Goal: Information Seeking & Learning: Learn about a topic

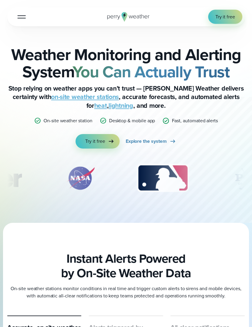
click at [159, 141] on span "Explore the system" at bounding box center [146, 141] width 41 height 7
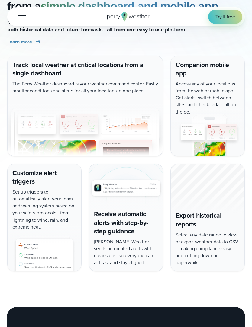
scroll to position [529, 0]
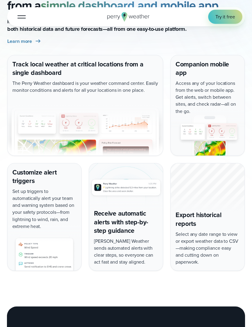
click at [32, 208] on div "Customize alert triggers Set up triggers to automatically alert your team and w…" at bounding box center [44, 217] width 74 height 108
click at [24, 177] on div "Customize alert triggers Set up triggers to automatically alert your team and w…" at bounding box center [44, 217] width 74 height 108
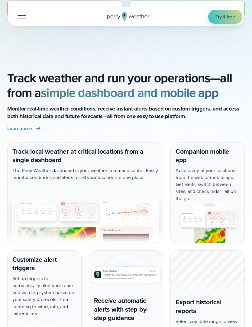
scroll to position [0, 0]
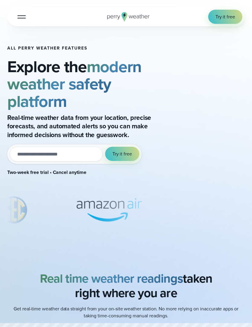
click at [21, 19] on button "Open Menu" at bounding box center [21, 17] width 14 height 14
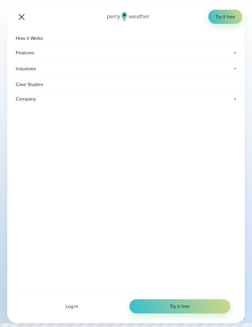
click at [24, 39] on span "How it Works" at bounding box center [29, 38] width 31 height 14
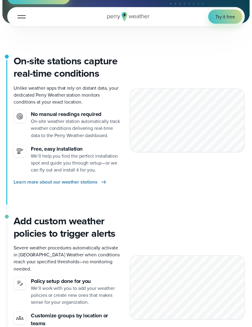
scroll to position [137, 0]
click at [37, 179] on span "Learn more about our weather stations" at bounding box center [56, 181] width 84 height 7
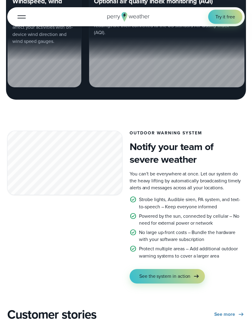
scroll to position [838, 0]
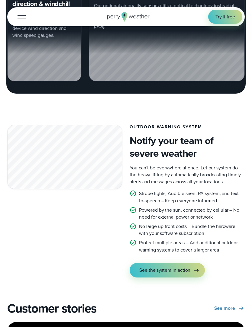
click at [189, 266] on span "See the system in action" at bounding box center [164, 269] width 51 height 7
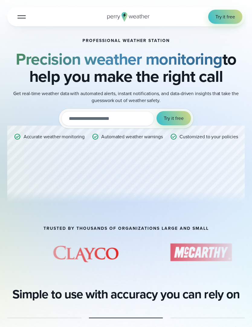
scroll to position [0, 0]
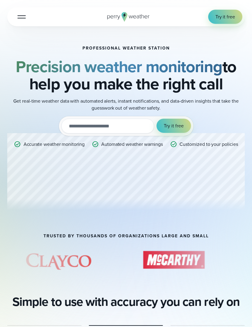
click at [20, 17] on div at bounding box center [22, 17] width 8 height 1
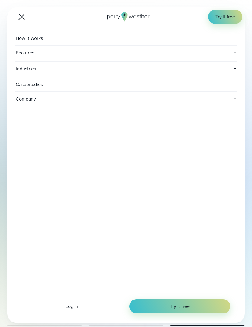
click at [19, 56] on span "Features" at bounding box center [65, 53] width 103 height 14
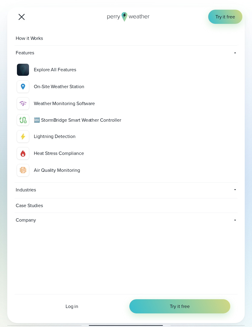
click at [49, 120] on div "🆕 StormBridge Smart Weather Controller" at bounding box center [134, 119] width 201 height 7
click at [49, 102] on div "Weather Monitoring Software" at bounding box center [134, 103] width 201 height 7
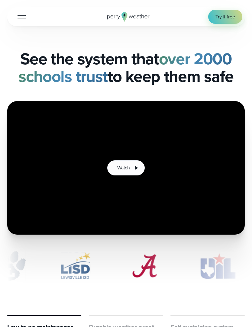
click at [130, 167] on button "Watch" at bounding box center [126, 167] width 38 height 15
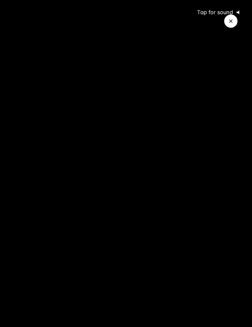
click at [243, 11] on icon "@keyframes VOLUME_SMALL_WAVE_FLASH { 0% { opacity: 0; } 33% { opacity: 1; } 66%…" at bounding box center [239, 12] width 13 height 13
click at [231, 22] on icon "Close Video" at bounding box center [231, 21] width 6 height 6
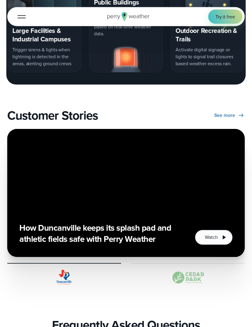
scroll to position [846, 0]
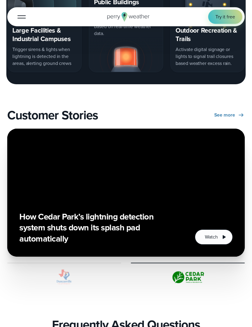
click at [220, 238] on icon "2 of 2" at bounding box center [223, 236] width 7 height 7
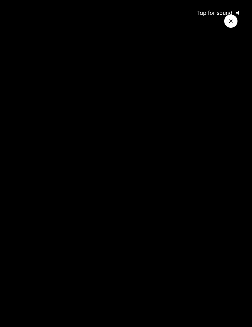
click at [234, 205] on div at bounding box center [126, 163] width 252 height 327
click at [238, 210] on div at bounding box center [126, 163] width 252 height 327
click at [58, 176] on div at bounding box center [126, 163] width 252 height 327
click at [59, 182] on div at bounding box center [126, 163] width 252 height 327
click at [230, 22] on icon "Close Video" at bounding box center [231, 21] width 6 height 6
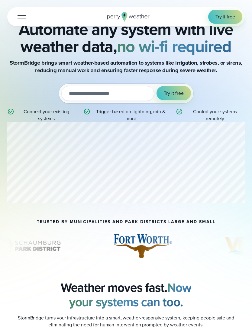
scroll to position [0, 0]
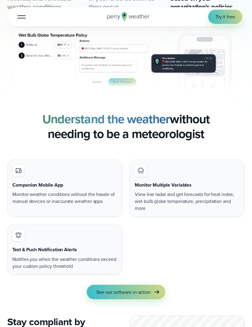
scroll to position [372, 0]
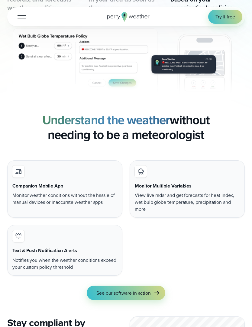
click at [26, 193] on p "Monitor weather conditions without the hassle of manual devices or inaccurate w…" at bounding box center [64, 199] width 105 height 14
click at [19, 175] on iconify-icon at bounding box center [18, 171] width 12 height 12
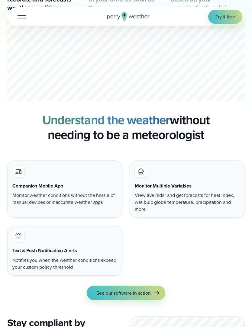
click at [142, 291] on span "See our software in action" at bounding box center [123, 292] width 54 height 7
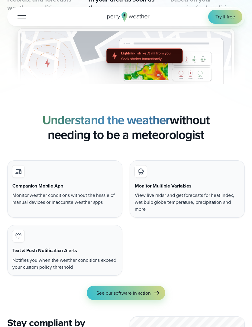
click at [42, 242] on div "Text & Push Notification Alerts Notifies you when the weather conditions exceed…" at bounding box center [64, 250] width 115 height 51
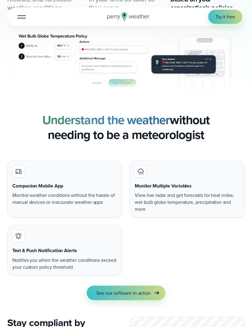
click at [16, 242] on div "Text & Push Notification Alerts Notifies you when the weather conditions exceed…" at bounding box center [64, 250] width 115 height 51
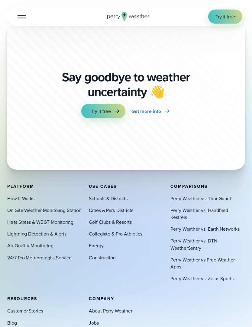
scroll to position [1843, 0]
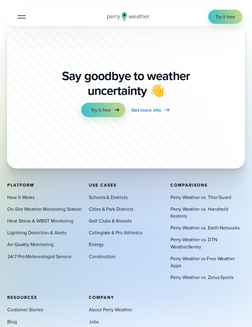
click at [14, 229] on link "Lightning Detection & Alerts" at bounding box center [36, 232] width 59 height 7
